Goal: Transaction & Acquisition: Purchase product/service

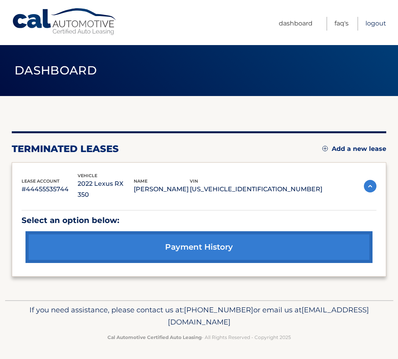
click at [382, 22] on link "Logout" at bounding box center [376, 24] width 21 height 14
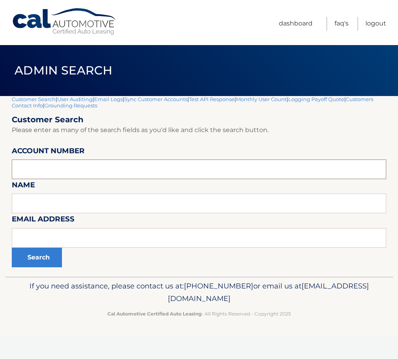
paste input "44455973956"
type input "44455973956"
click at [34, 261] on button "Search" at bounding box center [37, 258] width 50 height 20
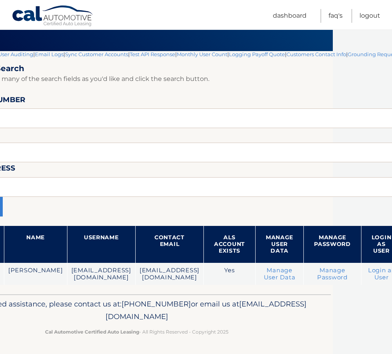
scroll to position [45, 96]
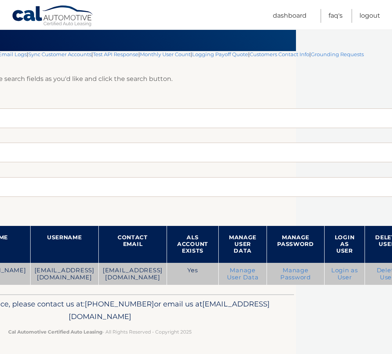
click at [332, 275] on link "Login as User" at bounding box center [345, 273] width 27 height 14
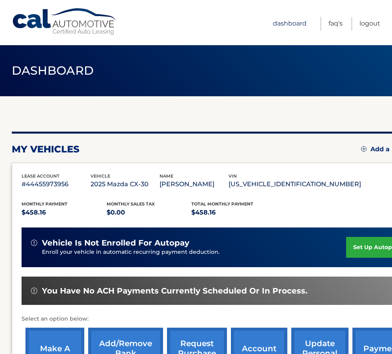
click at [295, 26] on link "Dashboard" at bounding box center [290, 24] width 34 height 14
click at [370, 22] on link "Logout" at bounding box center [370, 24] width 21 height 14
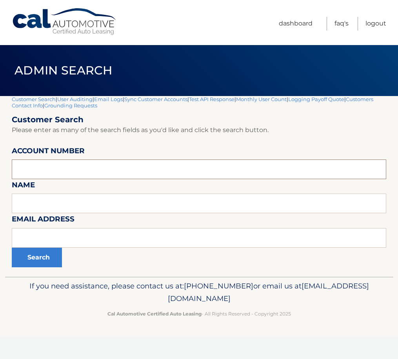
click at [72, 170] on input "text" at bounding box center [199, 170] width 375 height 20
paste input "44455736224"
type input "44455736224"
click at [40, 257] on button "Search" at bounding box center [37, 258] width 50 height 20
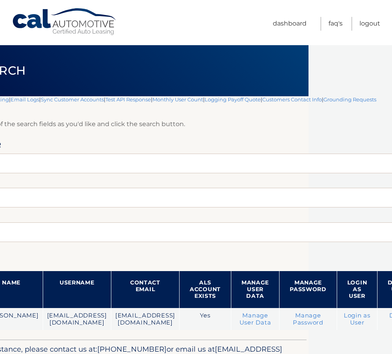
scroll to position [0, 84]
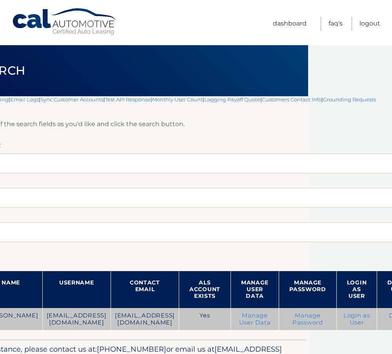
click at [363, 317] on link "Login as User" at bounding box center [357, 319] width 27 height 14
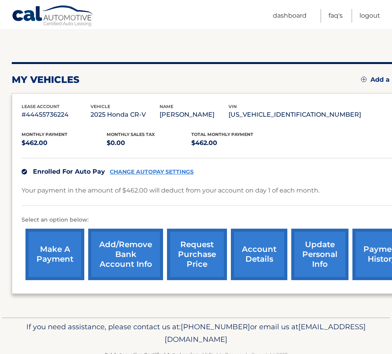
scroll to position [78, 0]
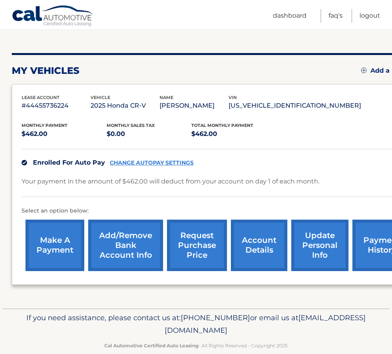
click at [57, 241] on link "make a payment" at bounding box center [55, 244] width 59 height 51
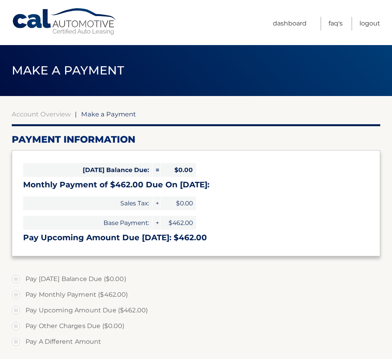
select select "NmQwODU2NDctNWE3NC00Y2JkLThiZWUtODBiZWUxY2VmODQ1"
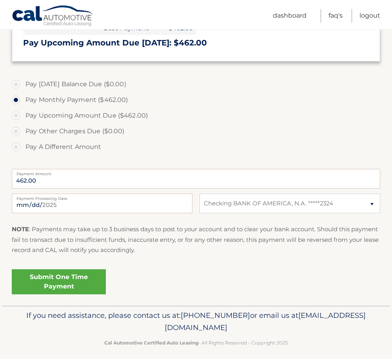
scroll to position [201, 0]
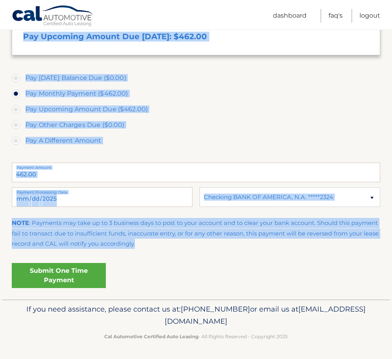
drag, startPoint x: 167, startPoint y: 243, endPoint x: -2, endPoint y: 225, distance: 169.6
drag, startPoint x: -2, startPoint y: 225, endPoint x: 161, endPoint y: 247, distance: 164.3
click at [161, 247] on p "NOTE : Payments may take up to 3 business days to post to your account and to c…" at bounding box center [196, 233] width 369 height 31
drag, startPoint x: 172, startPoint y: 244, endPoint x: 3, endPoint y: 227, distance: 169.6
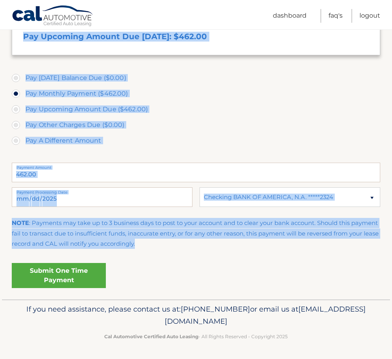
click at [3, 227] on section "Account Overview | Make a Payment Payment Information Today's Balance Due: = $0…" at bounding box center [196, 97] width 392 height 405
drag, startPoint x: 3, startPoint y: 227, endPoint x: 169, endPoint y: 244, distance: 166.4
click at [169, 244] on p "NOTE : Payments may take up to 3 business days to post to your account and to c…" at bounding box center [196, 233] width 369 height 31
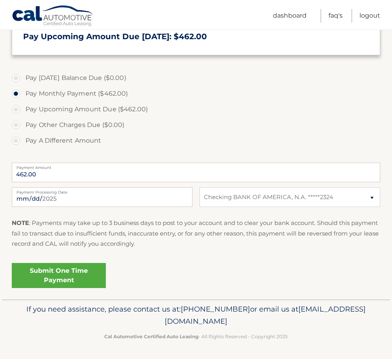
click at [173, 247] on p "NOTE : Payments may take up to 3 business days to post to your account and to c…" at bounding box center [196, 233] width 369 height 31
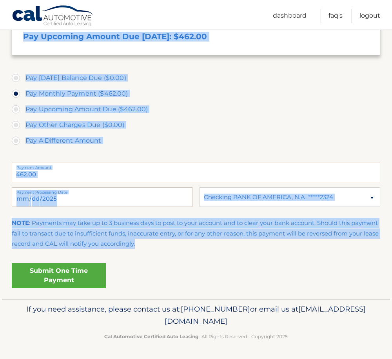
drag, startPoint x: 167, startPoint y: 244, endPoint x: 11, endPoint y: 226, distance: 156.4
click at [11, 226] on section "Account Overview | Make a Payment Payment Information Today's Balance Due: = $0…" at bounding box center [196, 97] width 392 height 405
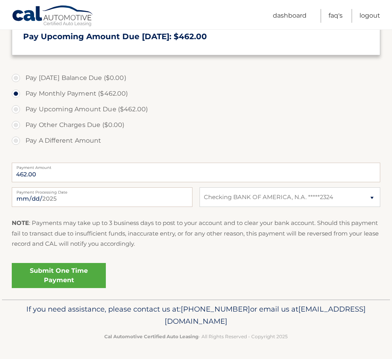
click at [246, 270] on div "Submit One Time Payment" at bounding box center [196, 274] width 369 height 28
click at [174, 247] on p "NOTE : Payments may take up to 3 business days to post to your account and to c…" at bounding box center [196, 233] width 369 height 31
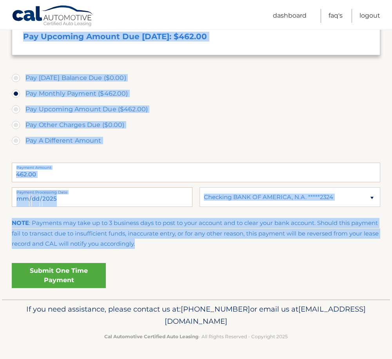
drag, startPoint x: 171, startPoint y: 244, endPoint x: 8, endPoint y: 229, distance: 163.9
click at [8, 229] on section "Account Overview | Make a Payment Payment Information Today's Balance Due: = $0…" at bounding box center [196, 97] width 392 height 405
drag, startPoint x: 8, startPoint y: 229, endPoint x: 160, endPoint y: 248, distance: 153.1
click at [158, 248] on p "NOTE : Payments may take up to 3 business days to post to your account and to c…" at bounding box center [196, 233] width 369 height 31
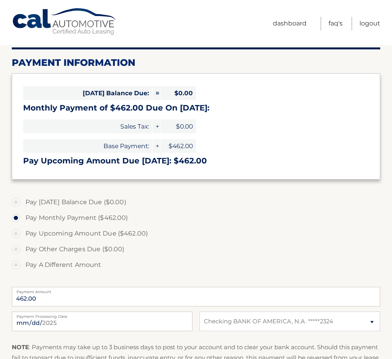
scroll to position [0, 0]
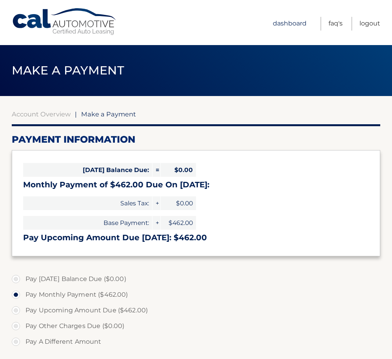
click at [291, 27] on link "Dashboard" at bounding box center [290, 24] width 34 height 14
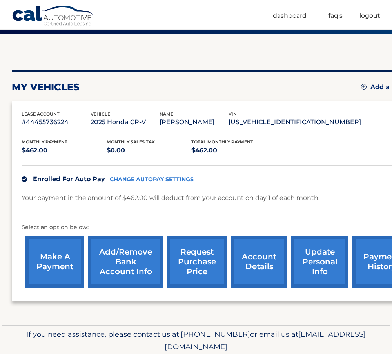
scroll to position [92, 0]
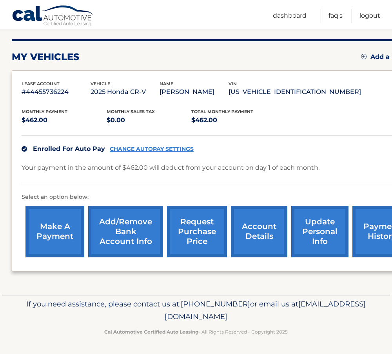
click at [57, 233] on link "make a payment" at bounding box center [55, 231] width 59 height 51
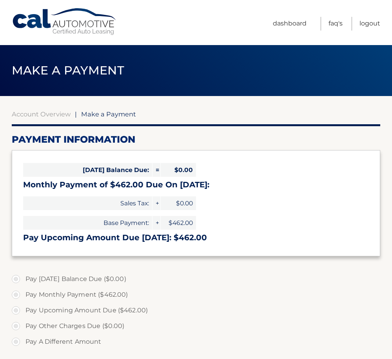
select select "NmQwODU2NDctNWE3NC00Y2JkLThiZWUtODBiZWUxY2VmODQ1"
click at [297, 26] on link "Dashboard" at bounding box center [290, 24] width 34 height 14
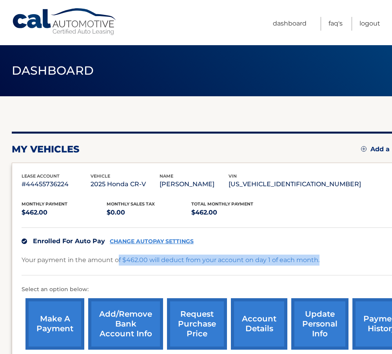
drag, startPoint x: 119, startPoint y: 258, endPoint x: 335, endPoint y: 266, distance: 215.9
click at [335, 266] on div "Your payment in the amount of $462.00 will deduct from your account on day 1 of…" at bounding box center [219, 264] width 394 height 21
click at [195, 265] on div "Your payment in the amount of $462.00 will deduct from your account on day 1 of…" at bounding box center [219, 264] width 394 height 21
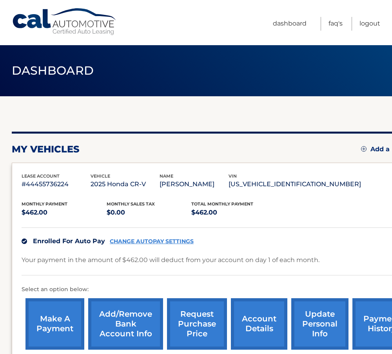
click at [73, 265] on p "Your payment in the amount of $462.00 will deduct from your account on day 1 of…" at bounding box center [171, 259] width 298 height 11
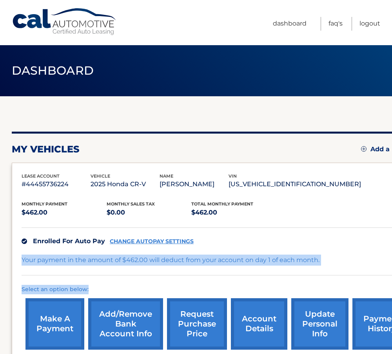
drag, startPoint x: 21, startPoint y: 261, endPoint x: 149, endPoint y: 277, distance: 129.0
click at [149, 277] on div "lease account #44455736224 vehicle 2025 Honda CR-V name [PERSON_NAME] vin [US_V…" at bounding box center [219, 262] width 414 height 200
